Goal: Find contact information: Find contact information

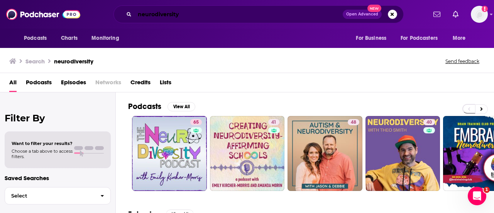
click at [194, 14] on input "neurodiversity" at bounding box center [239, 14] width 208 height 12
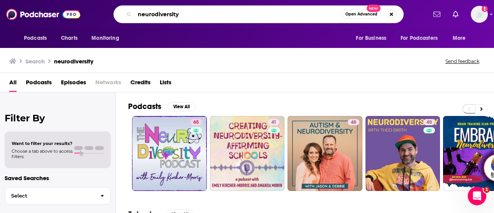
click at [194, 14] on input "neurodiversity" at bounding box center [238, 14] width 207 height 12
type input "armchair expert"
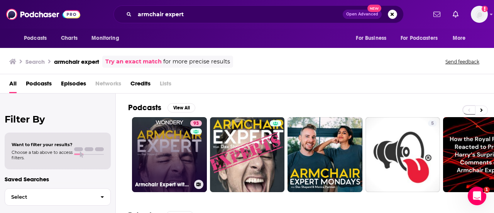
click at [185, 158] on link "93 Armchair Expert with [PERSON_NAME]" at bounding box center [169, 154] width 75 height 75
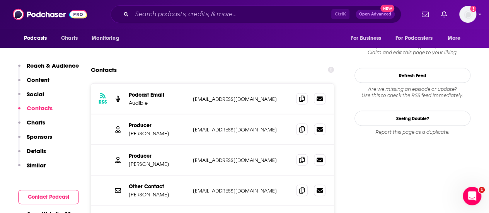
scroll to position [788, 0]
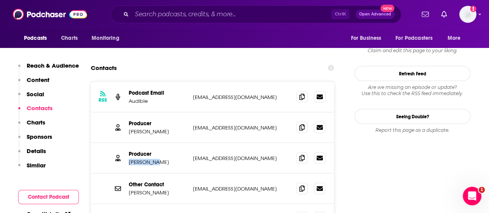
drag, startPoint x: 156, startPoint y: 122, endPoint x: 129, endPoint y: 122, distance: 26.6
click at [129, 159] on p "[PERSON_NAME]" at bounding box center [158, 162] width 58 height 7
copy p "[PERSON_NAME]"
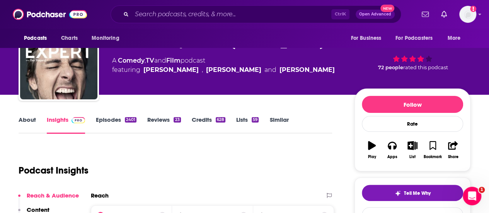
scroll to position [0, 0]
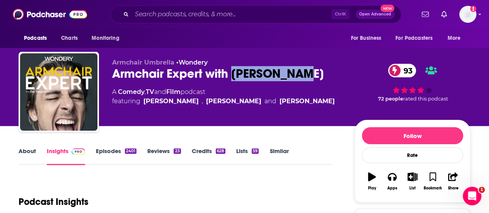
drag, startPoint x: 321, startPoint y: 73, endPoint x: 235, endPoint y: 73, distance: 86.1
click at [235, 73] on div "Armchair Expert with [PERSON_NAME] 93" at bounding box center [227, 73] width 230 height 15
copy h2 "[PERSON_NAME]"
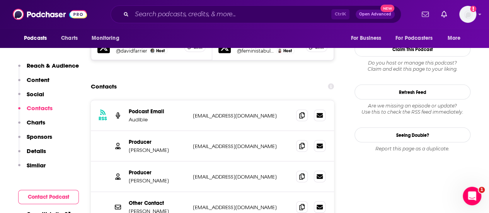
scroll to position [769, 0]
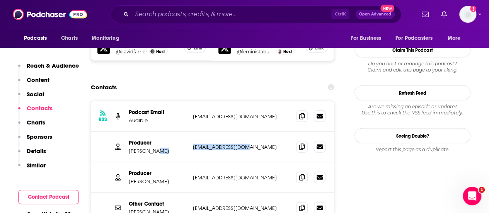
drag, startPoint x: 250, startPoint y: 100, endPoint x: 188, endPoint y: 106, distance: 62.1
click at [188, 132] on div "Producer [PERSON_NAME] [EMAIL_ADDRESS][DOMAIN_NAME] [EMAIL_ADDRESS][DOMAIN_NAME]" at bounding box center [212, 147] width 243 height 31
copy div "[EMAIL_ADDRESS][DOMAIN_NAME]"
click at [234, 18] on input "Search podcasts, credits, & more..." at bounding box center [231, 14] width 199 height 12
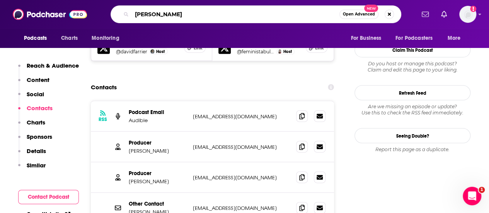
type input "[PERSON_NAME]"
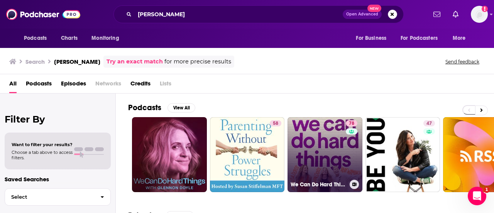
click at [339, 143] on link "78 We Can Do Hard Things" at bounding box center [325, 154] width 75 height 75
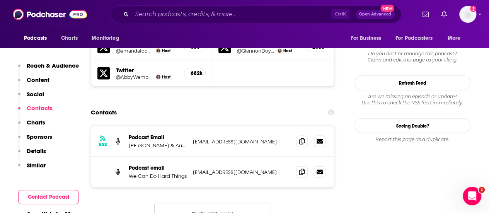
scroll to position [756, 0]
drag, startPoint x: 257, startPoint y: 96, endPoint x: 194, endPoint y: 92, distance: 63.1
click at [194, 138] on p "[EMAIL_ADDRESS][DOMAIN_NAME]" at bounding box center [241, 141] width 97 height 7
copy p "[EMAIL_ADDRESS][DOMAIN_NAME]"
click at [254, 15] on input "Search podcasts, credits, & more..." at bounding box center [231, 14] width 199 height 12
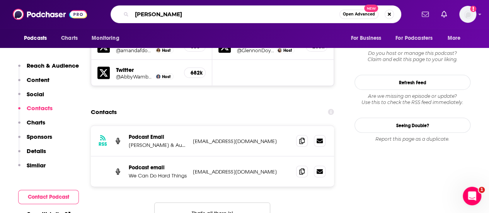
type input "[PERSON_NAME]"
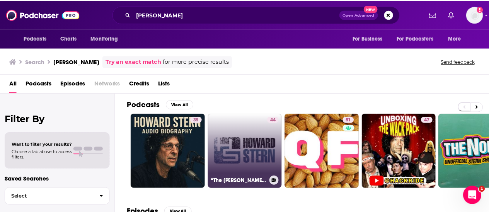
scroll to position [5, 0]
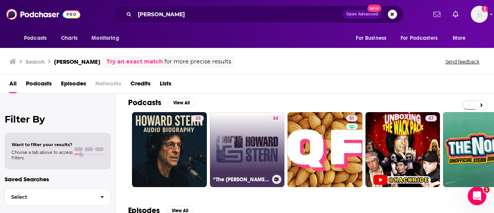
click at [246, 135] on link "44 “The [PERSON_NAME] Show – [DATE]”" at bounding box center [247, 149] width 75 height 75
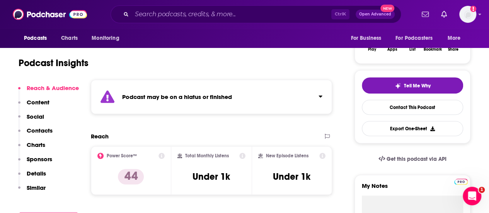
scroll to position [139, 0]
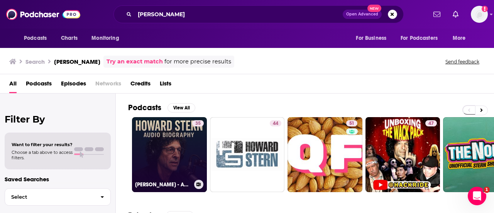
click at [174, 140] on link "35 [PERSON_NAME] - Audio Biography" at bounding box center [169, 154] width 75 height 75
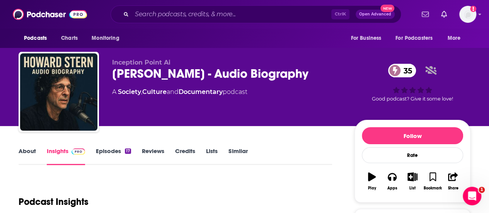
click at [228, 21] on div "Ctrl K Open Advanced New" at bounding box center [255, 14] width 290 height 18
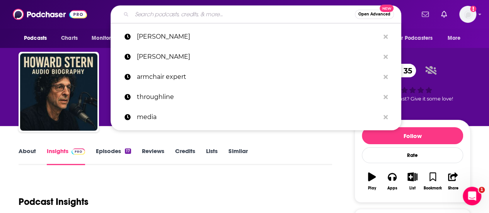
click at [228, 19] on input "Search podcasts, credits, & more..." at bounding box center [243, 14] width 223 height 12
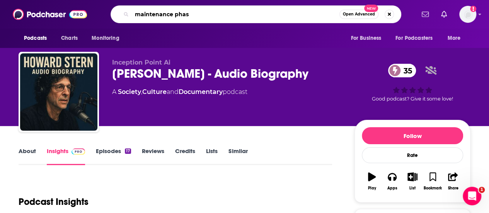
type input "maintenance phase"
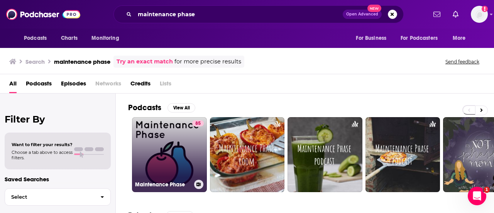
click at [184, 155] on link "85 Maintenance Phase" at bounding box center [169, 154] width 75 height 75
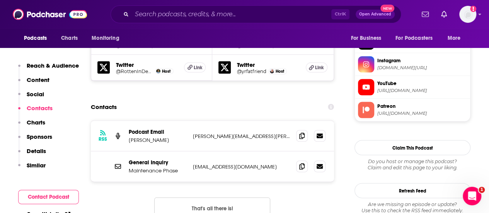
scroll to position [731, 0]
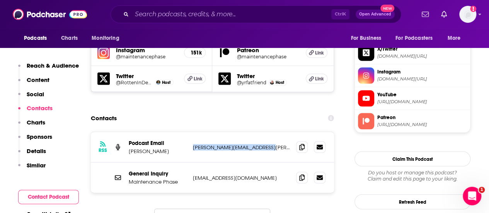
drag, startPoint x: 273, startPoint y: 93, endPoint x: 194, endPoint y: 96, distance: 79.2
click at [194, 144] on p "[PERSON_NAME][EMAIL_ADDRESS][PERSON_NAME][DOMAIN_NAME]" at bounding box center [241, 147] width 97 height 7
copy p "[PERSON_NAME][EMAIL_ADDRESS][PERSON_NAME][DOMAIN_NAME]"
